Goal: Transaction & Acquisition: Purchase product/service

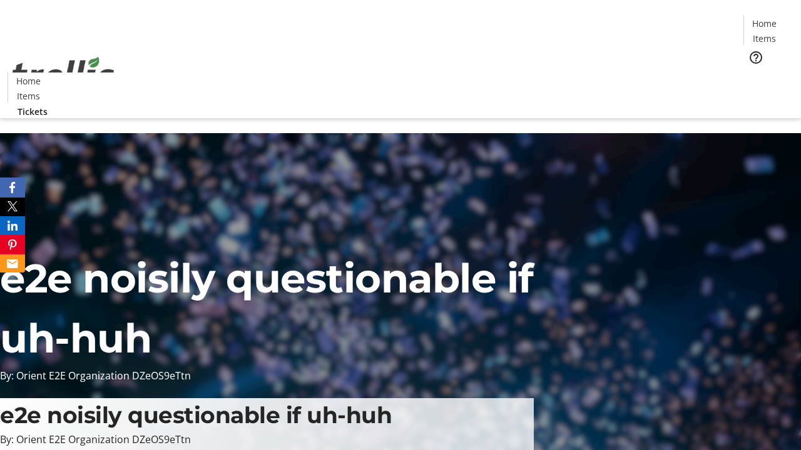
click at [753, 73] on span "Tickets" at bounding box center [768, 79] width 30 height 13
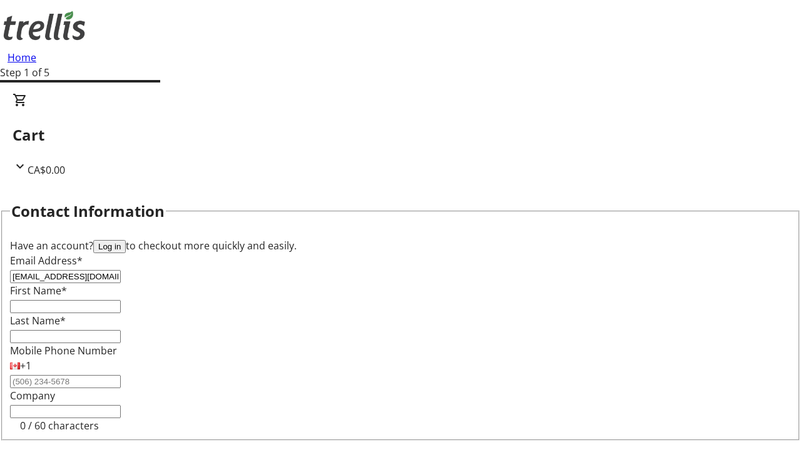
type input "[EMAIL_ADDRESS][DOMAIN_NAME]"
type input "[PERSON_NAME]"
